Goal: Check status

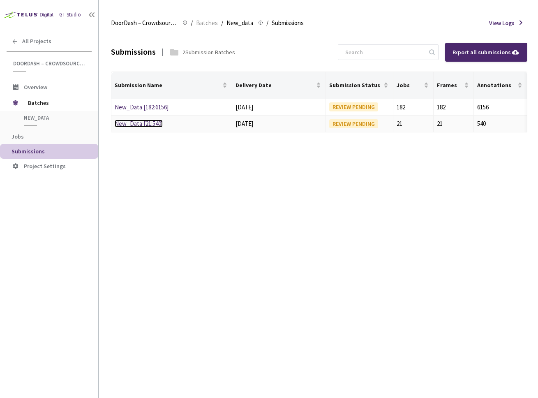
click at [138, 124] on link "New_Data [21:540]" at bounding box center [139, 124] width 48 height 8
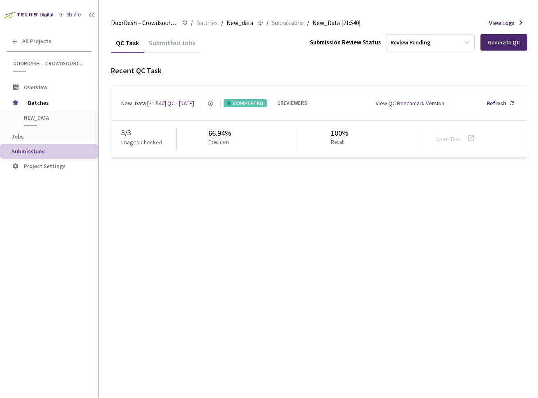
click at [410, 106] on div "View QC Benchmark Version" at bounding box center [409, 103] width 69 height 8
click at [411, 103] on div "View QC Benchmark Version" at bounding box center [409, 103] width 69 height 8
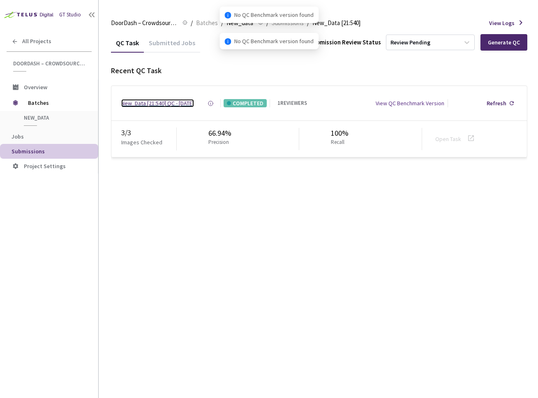
click at [156, 107] on div "New_Data [21:540] QC - [DATE]" at bounding box center [157, 103] width 73 height 8
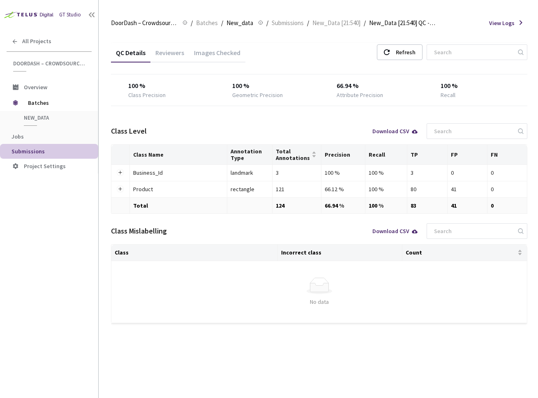
click at [180, 52] on div "Reviewers" at bounding box center [169, 55] width 39 height 14
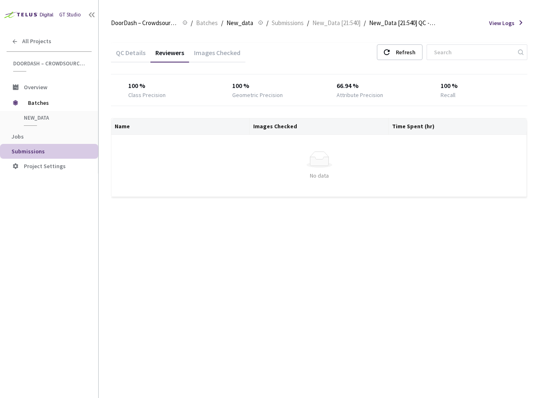
click at [208, 56] on div "Images Checked" at bounding box center [217, 55] width 56 height 14
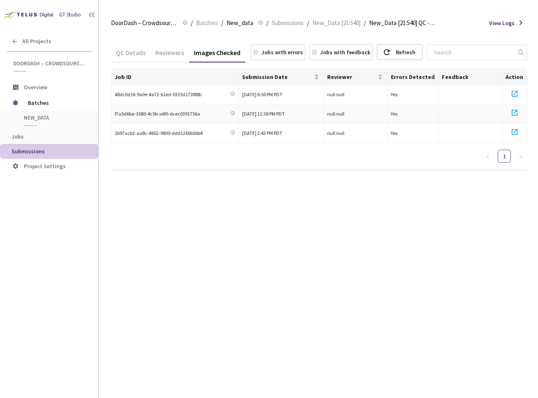
click at [396, 115] on span "Yes" at bounding box center [394, 114] width 7 height 6
click at [517, 114] on icon at bounding box center [514, 113] width 10 height 10
click at [143, 57] on div "QC Details" at bounding box center [130, 55] width 39 height 14
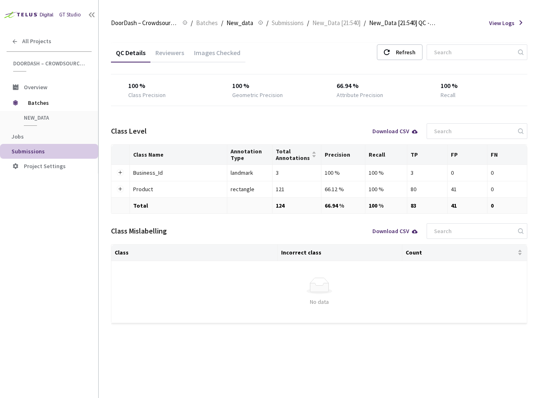
click at [180, 54] on div "Reviewers" at bounding box center [169, 55] width 39 height 14
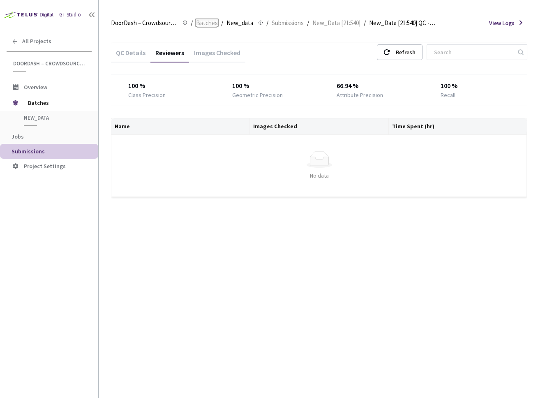
click at [214, 21] on span "Batches" at bounding box center [207, 23] width 22 height 10
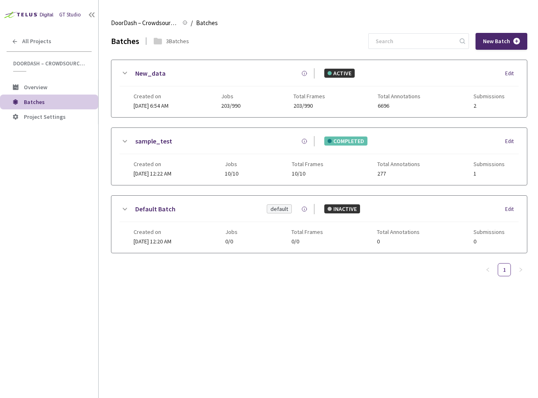
click at [117, 68] on div "New_data ACTIVE Edit Created on [DATE] 6:54 AM Jobs 203/990 Total Frames 203/99…" at bounding box center [318, 88] width 415 height 57
